Goal: Transaction & Acquisition: Subscribe to service/newsletter

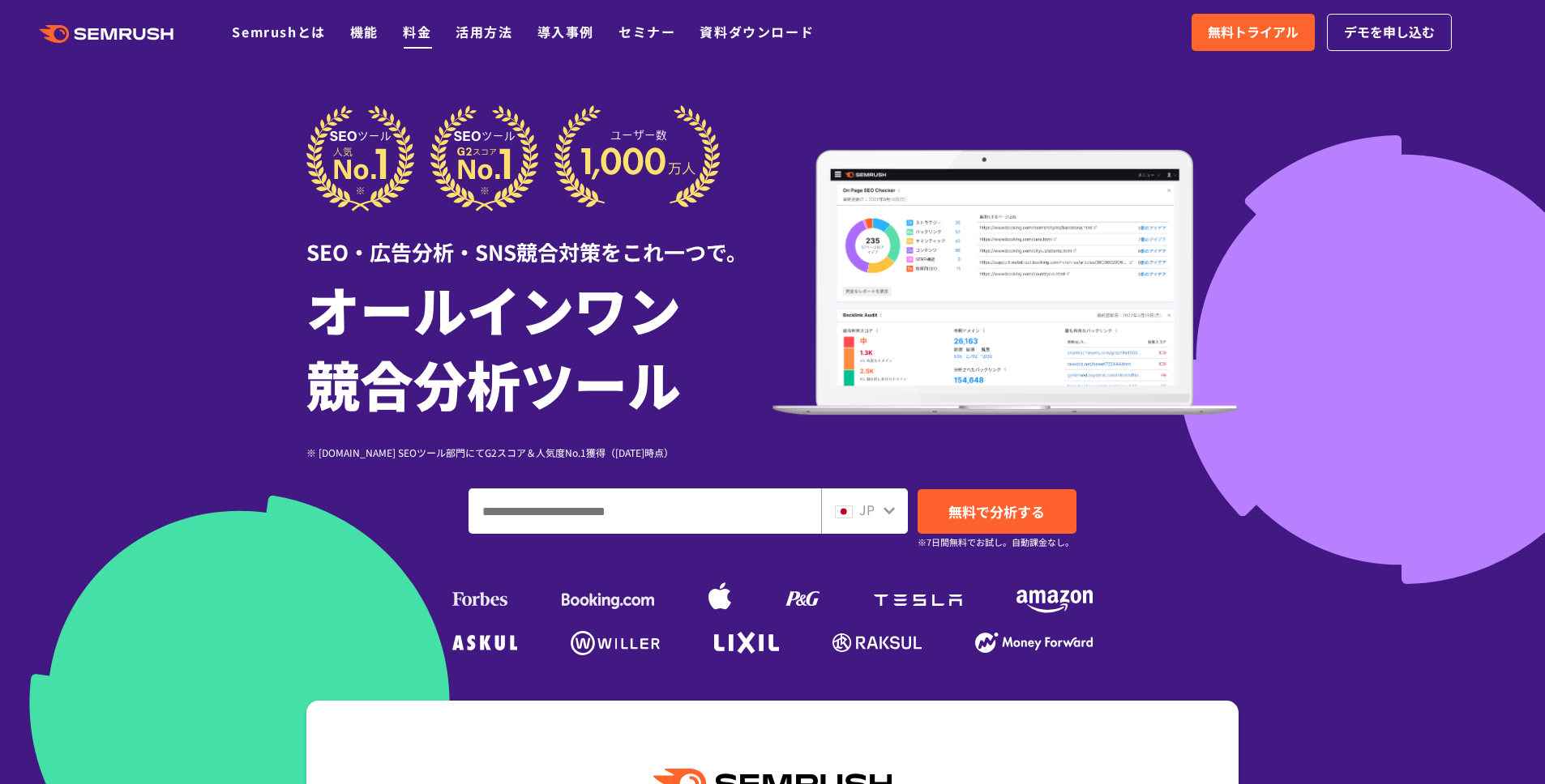
click at [423, 35] on link "料金" at bounding box center [416, 32] width 28 height 20
